Goal: Task Accomplishment & Management: Use online tool/utility

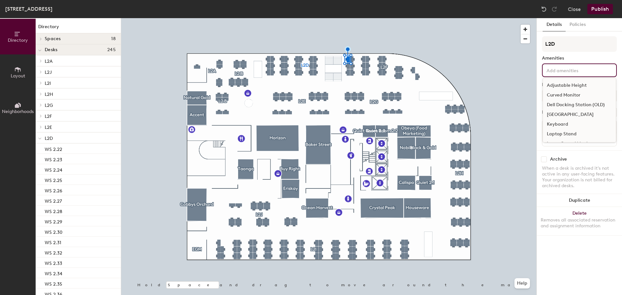
click at [564, 70] on input at bounding box center [574, 70] width 58 height 8
click at [569, 86] on div "Adjustable Height" at bounding box center [579, 86] width 73 height 10
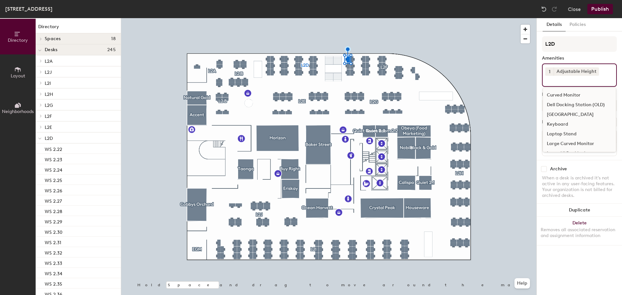
click at [562, 105] on div "Dell Docking Station (OLD)" at bounding box center [579, 105] width 73 height 10
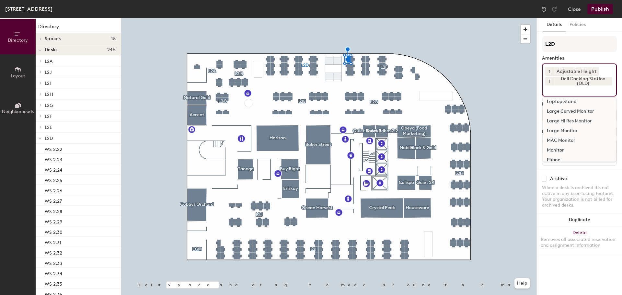
scroll to position [65, 0]
click at [559, 135] on div "Standing Desk" at bounding box center [579, 137] width 73 height 10
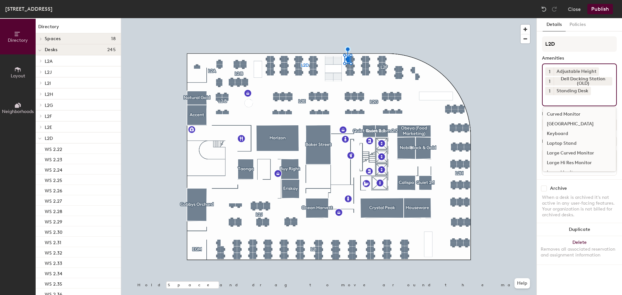
scroll to position [0, 0]
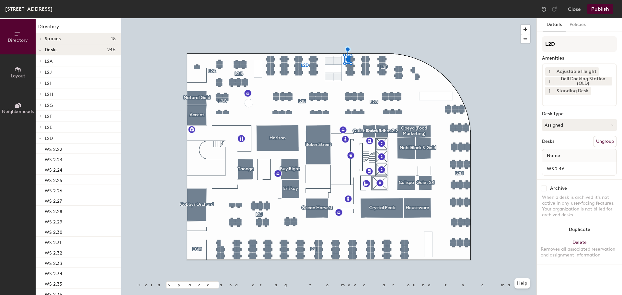
click at [596, 5] on button "Publish" at bounding box center [600, 9] width 26 height 10
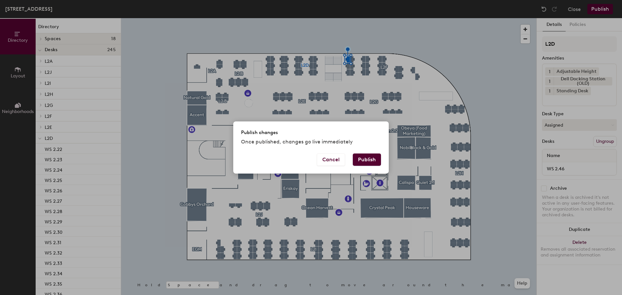
click at [371, 161] on button "Publish" at bounding box center [367, 160] width 28 height 12
